Goal: Navigation & Orientation: Find specific page/section

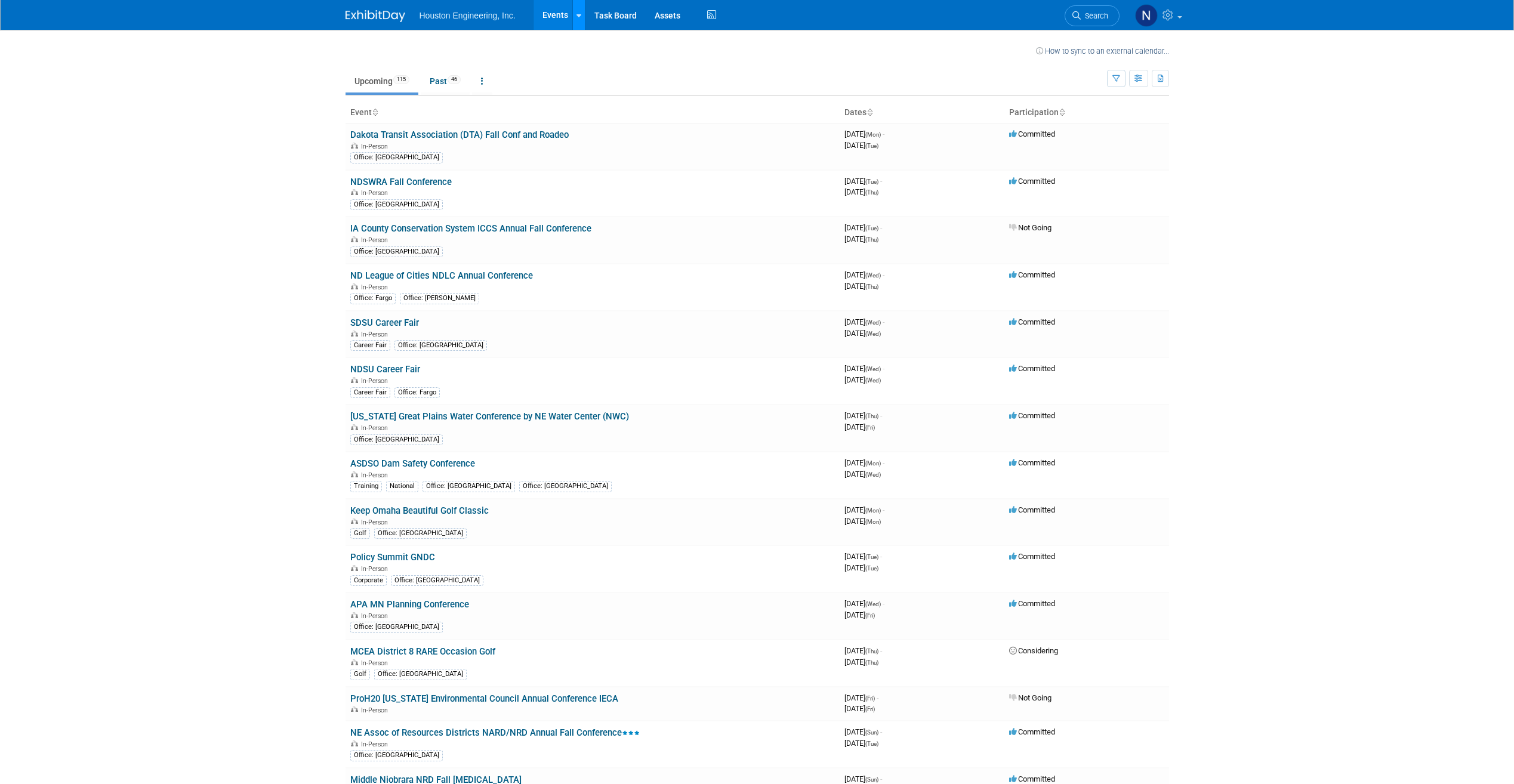
click at [581, 19] on link at bounding box center [578, 15] width 13 height 30
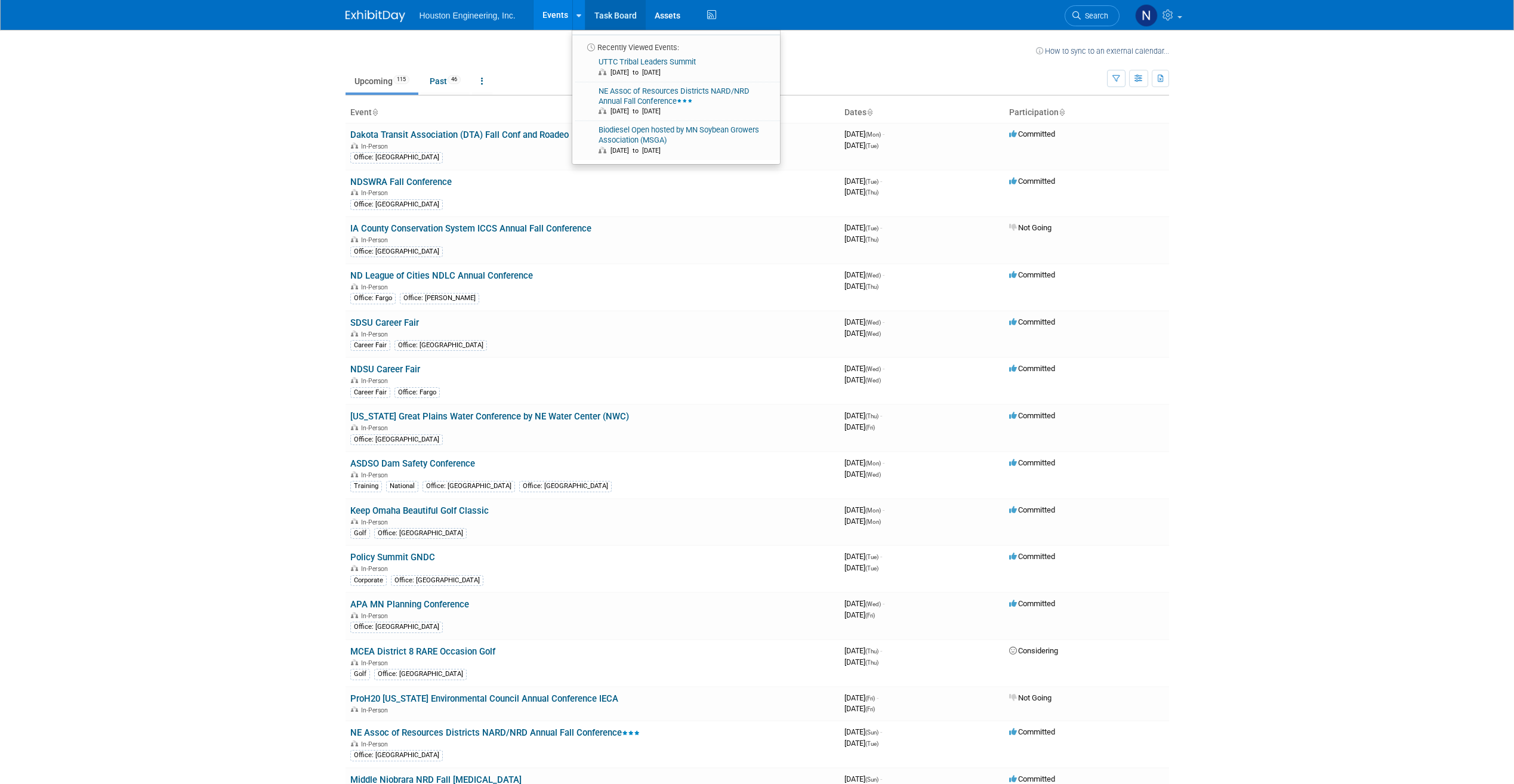
click at [615, 13] on link "Task Board" at bounding box center [616, 15] width 60 height 30
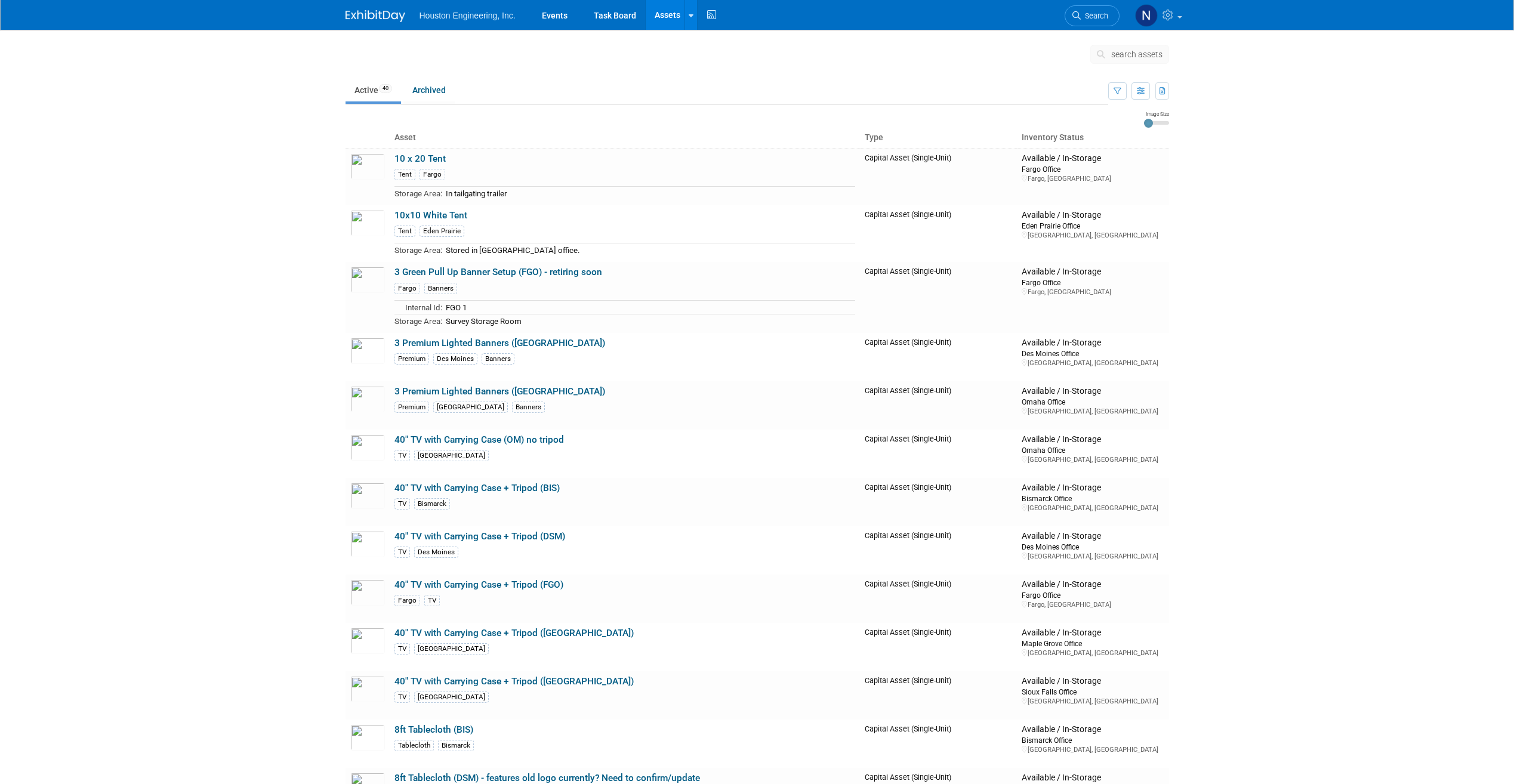
click at [477, 13] on span "Houston Engineering, Inc." at bounding box center [467, 15] width 96 height 9
click at [560, 14] on link "Events" at bounding box center [555, 15] width 44 height 30
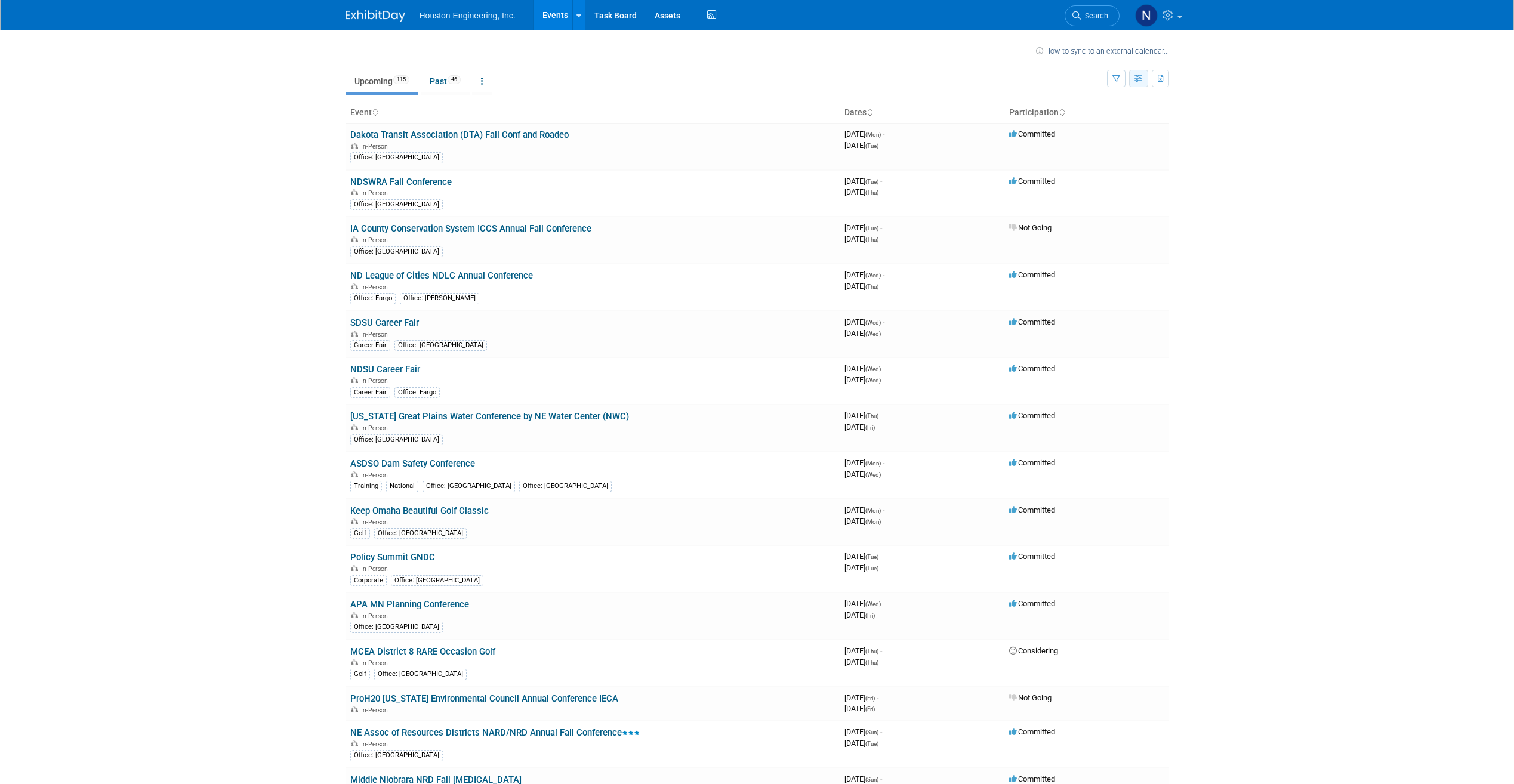
click at [1141, 78] on icon "button" at bounding box center [1139, 79] width 9 height 8
click at [1117, 152] on link "Calendar View" at bounding box center [1088, 156] width 100 height 17
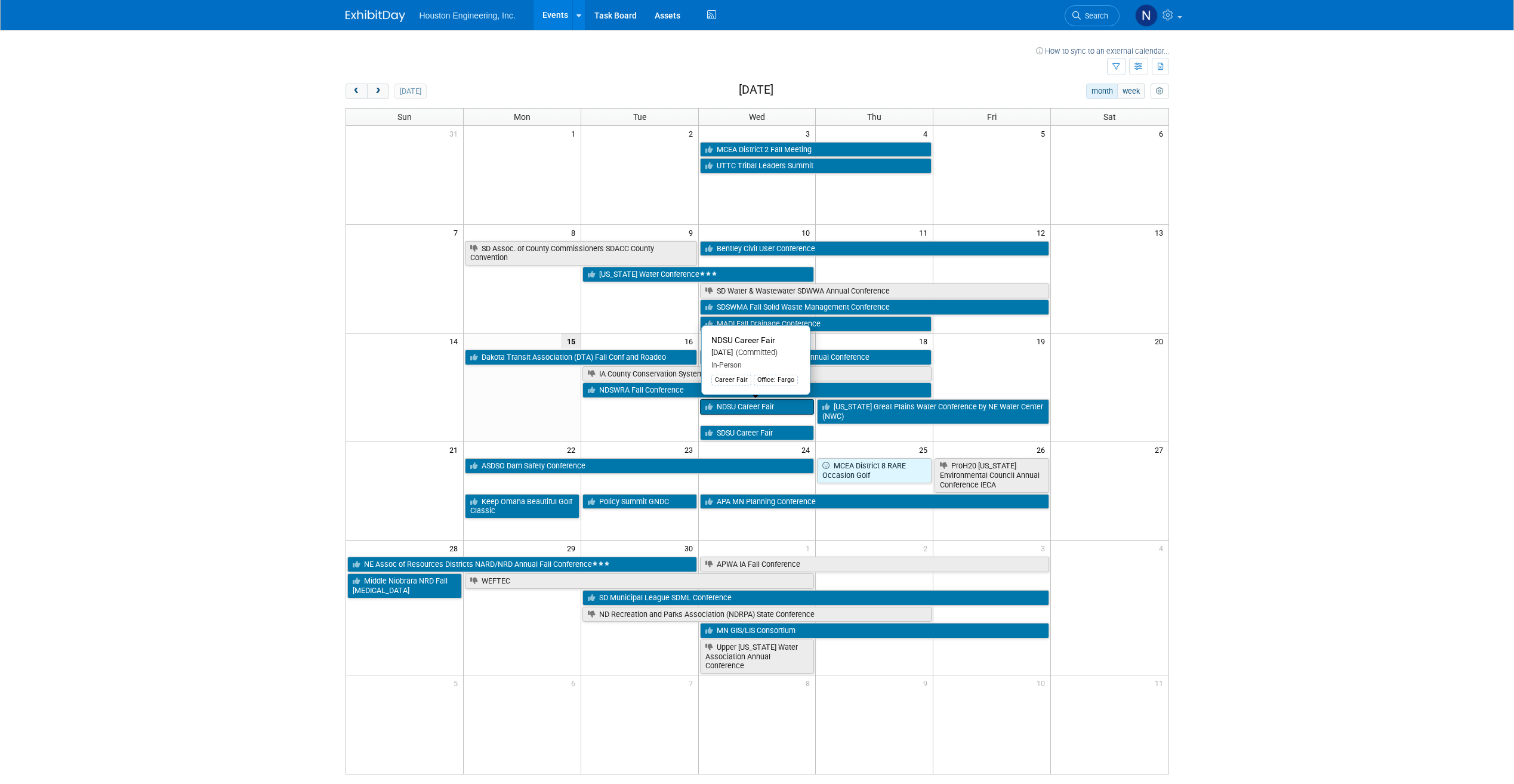
click at [783, 409] on link "NDSU Career Fair" at bounding box center [757, 407] width 115 height 15
